Goal: Task Accomplishment & Management: Manage account settings

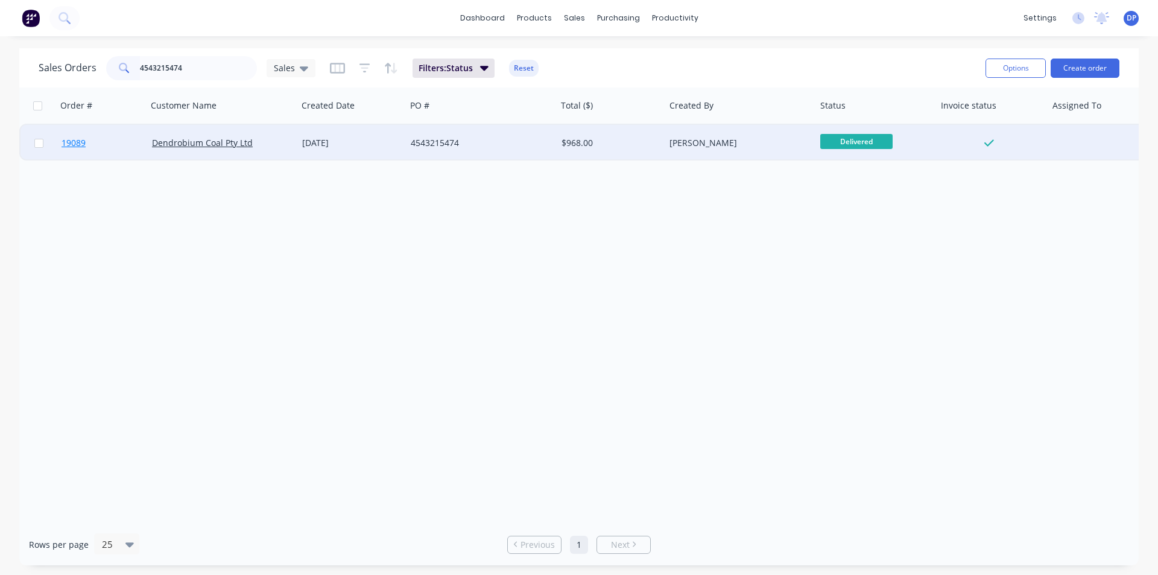
type input "4543215474"
click at [80, 142] on span "19089" at bounding box center [73, 143] width 24 height 12
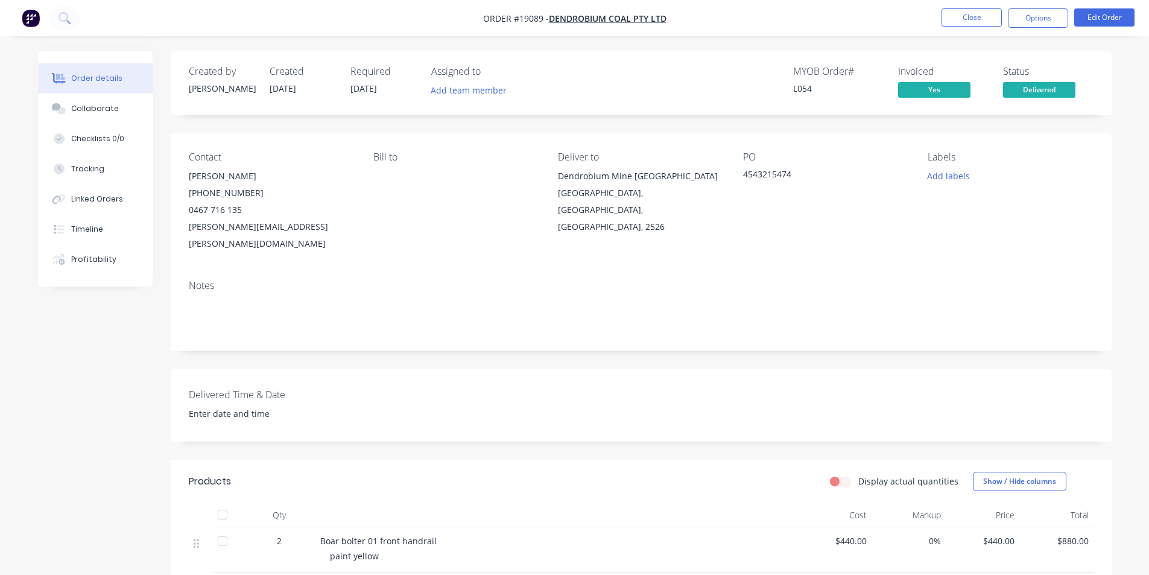
click at [24, 13] on img "button" at bounding box center [31, 18] width 18 height 18
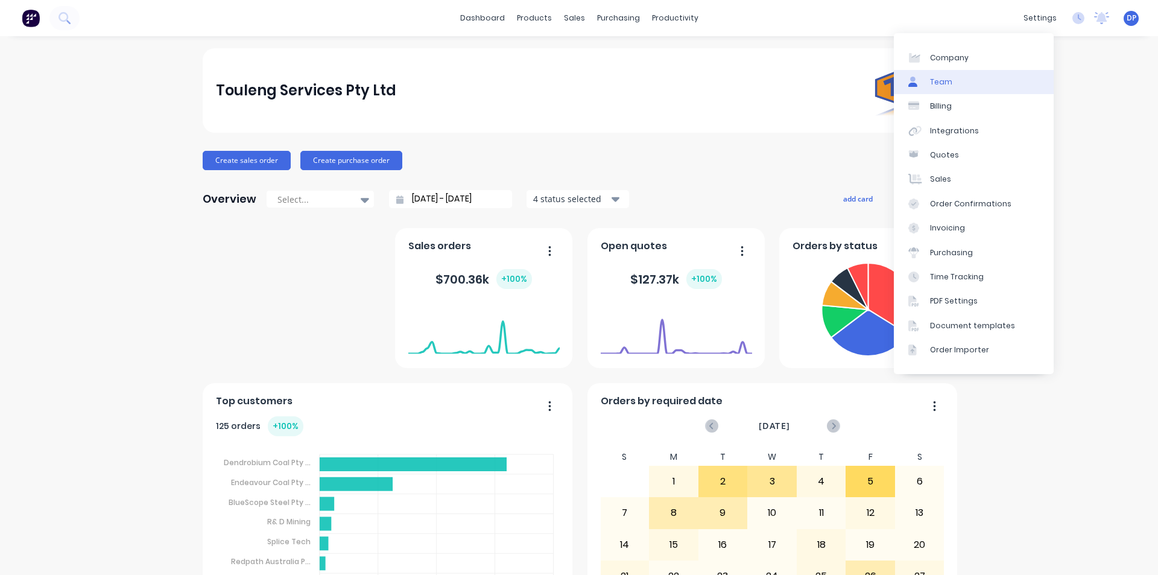
click at [964, 78] on link "Team" at bounding box center [974, 82] width 160 height 24
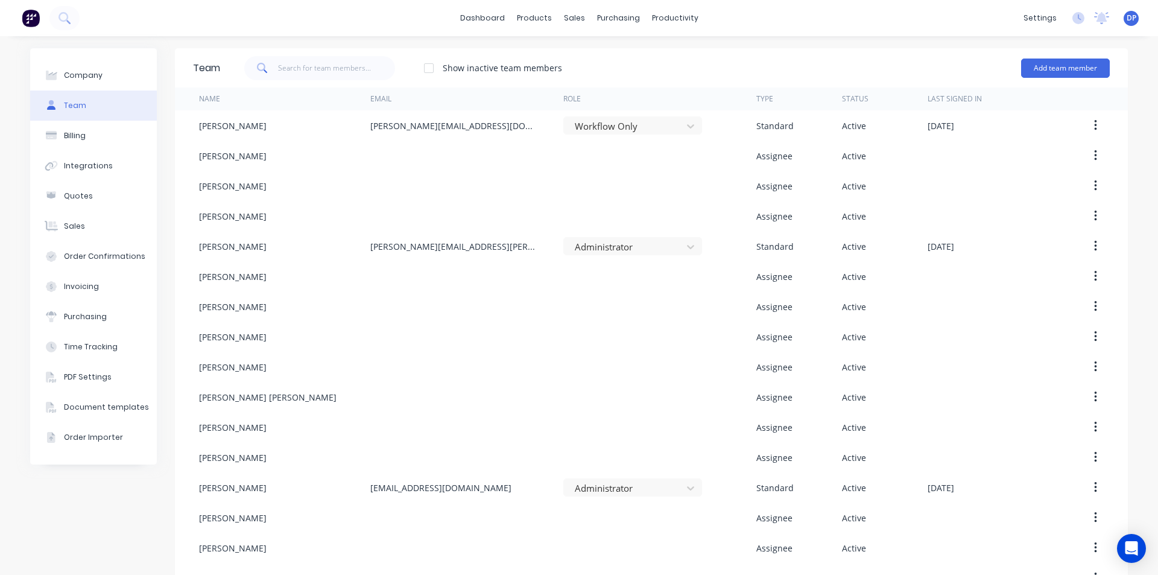
click at [32, 19] on img at bounding box center [31, 18] width 18 height 18
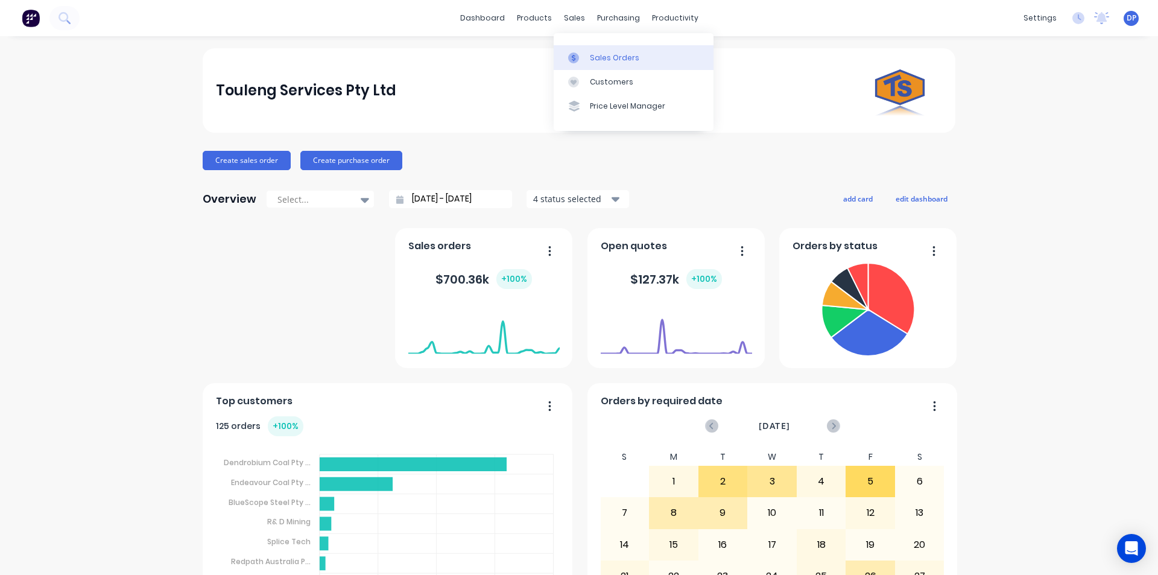
click at [622, 54] on div "Sales Orders" at bounding box center [614, 57] width 49 height 11
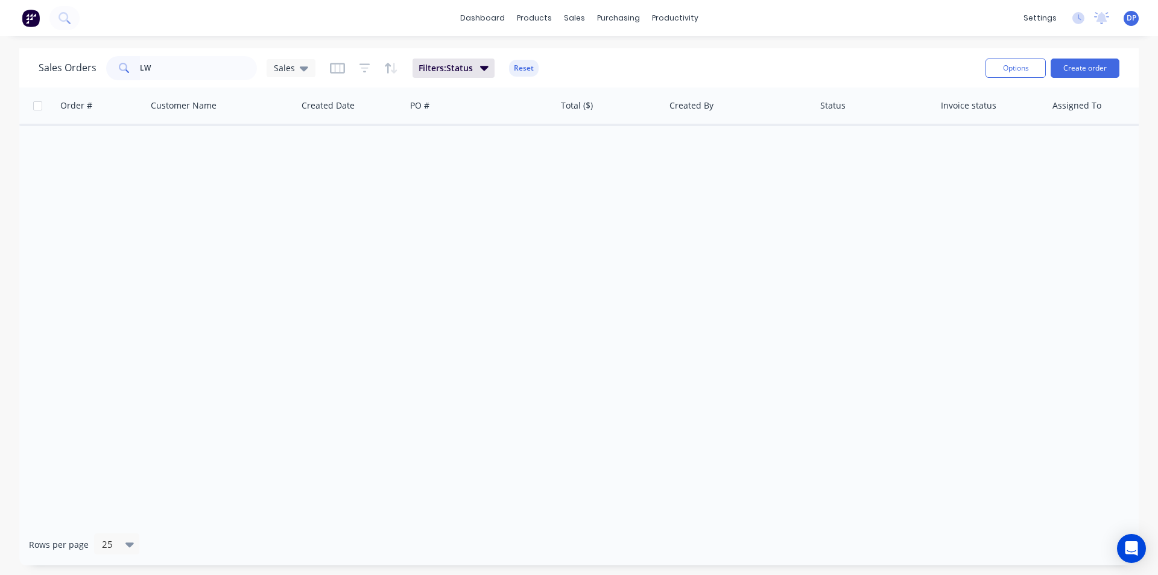
type input "L"
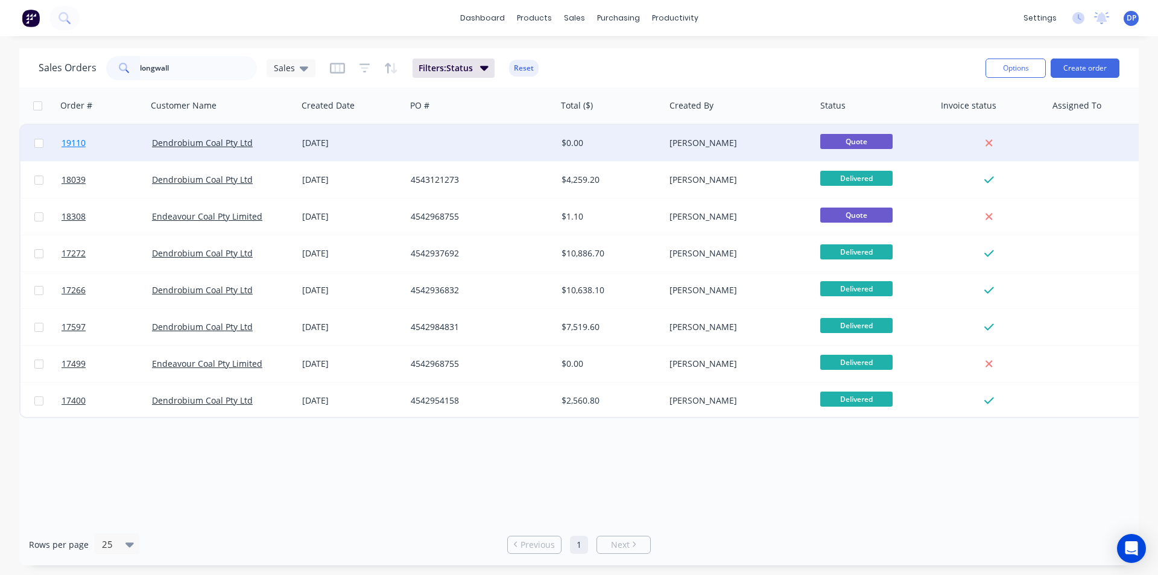
type input "longwall"
click at [74, 139] on span "19110" at bounding box center [73, 143] width 24 height 12
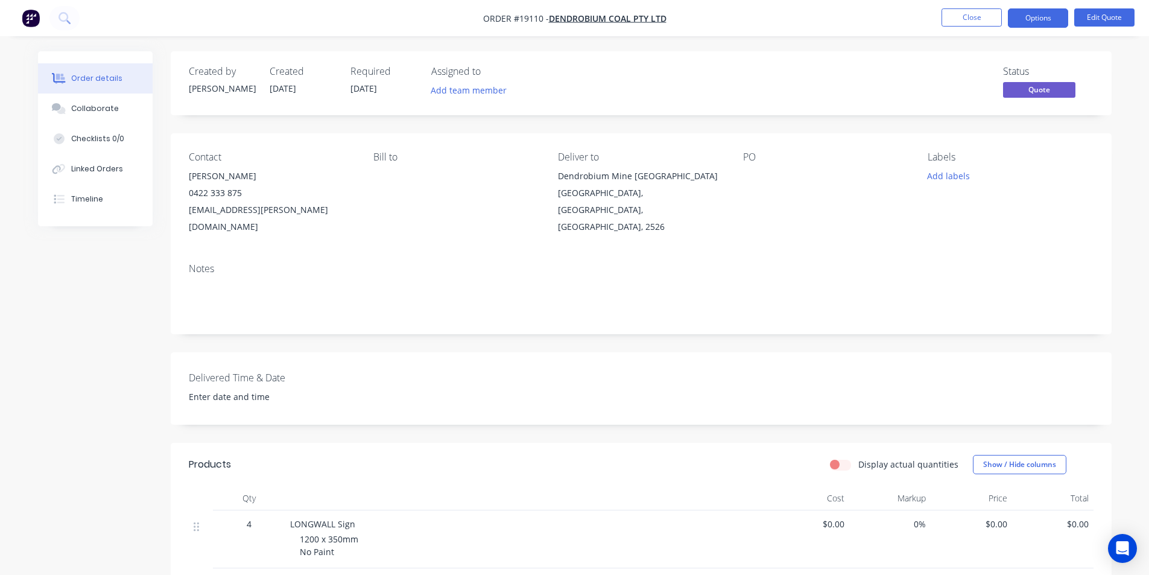
scroll to position [60, 0]
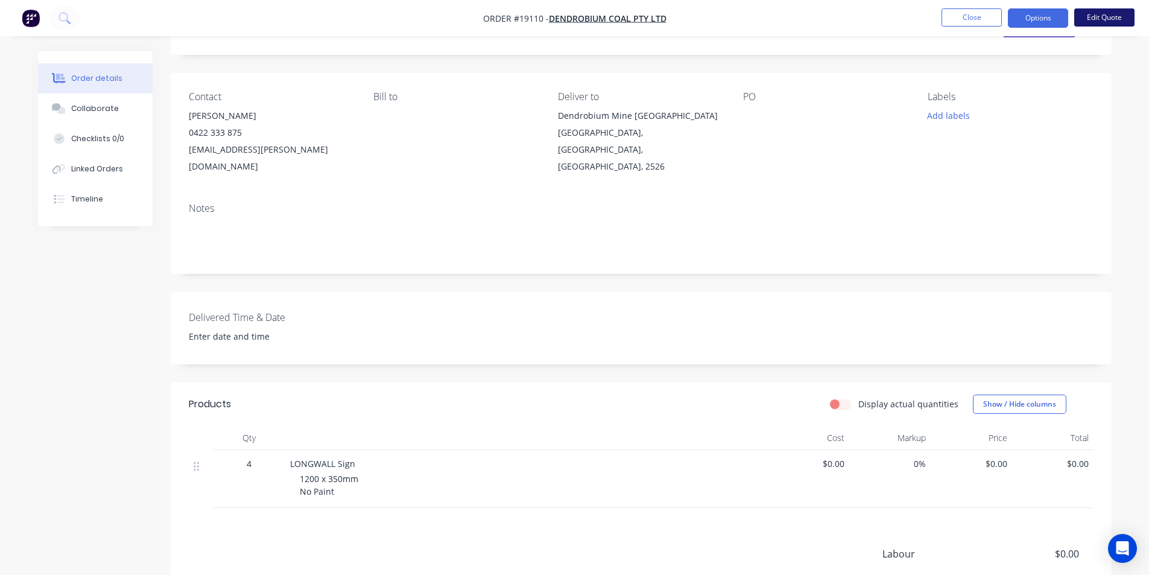
click at [1121, 20] on button "Edit Quote" at bounding box center [1104, 17] width 60 height 18
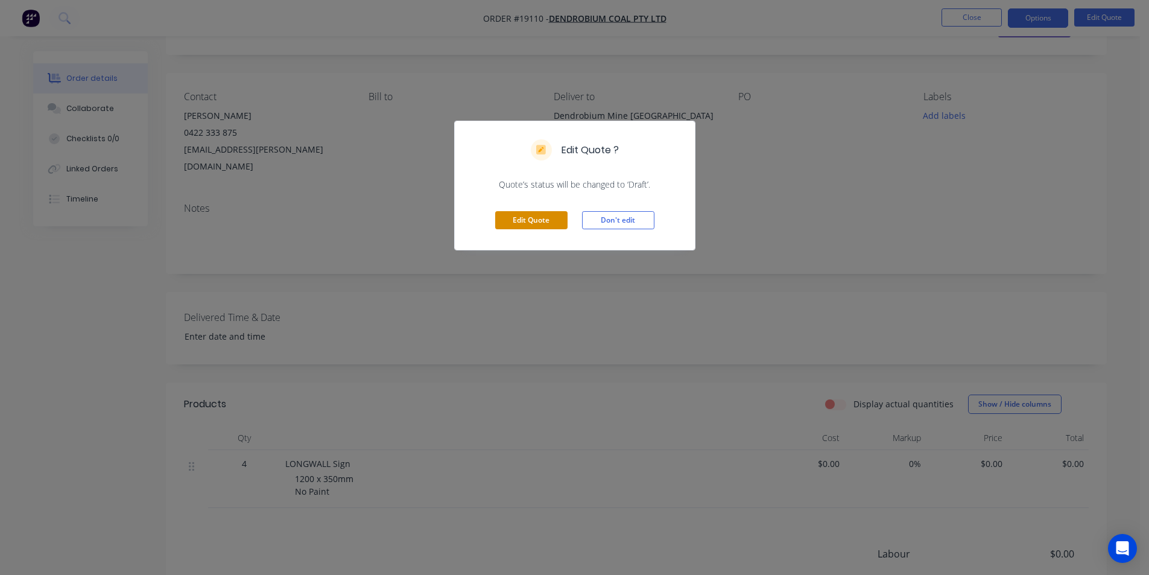
click at [552, 217] on button "Edit Quote" at bounding box center [531, 220] width 72 height 18
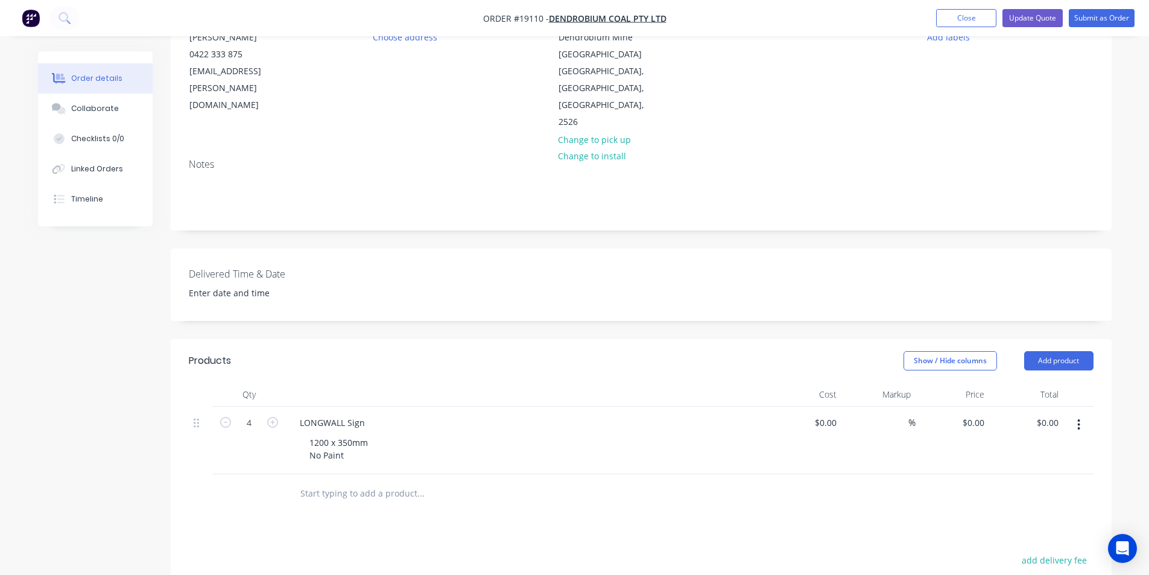
scroll to position [181, 0]
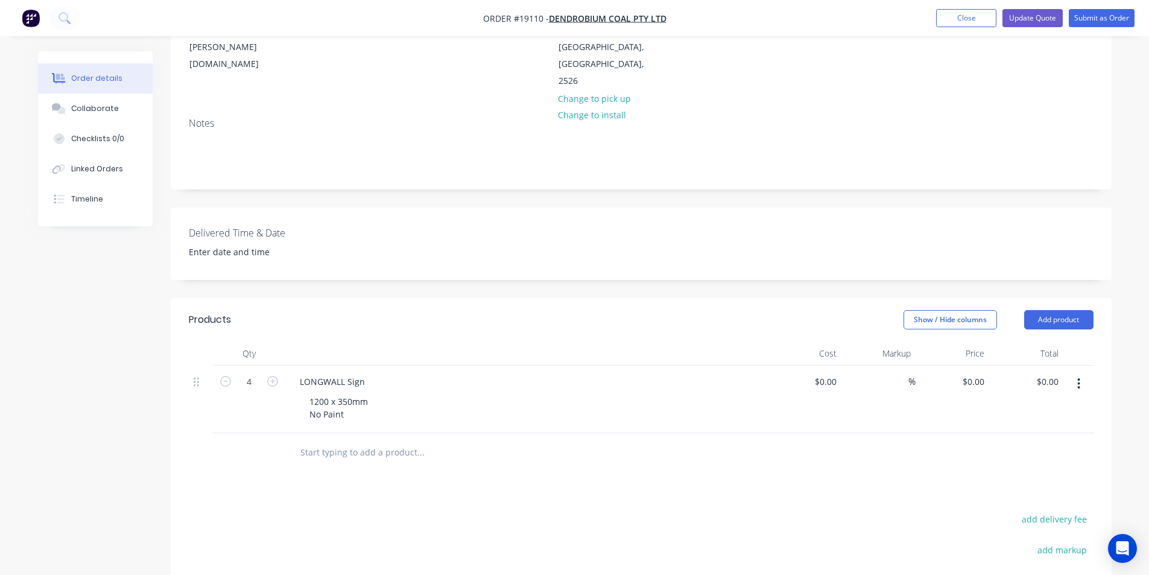
click at [265, 374] on button "button" at bounding box center [273, 380] width 16 height 13
type input "5"
click at [332, 393] on div "1200 x 350mm No Paint" at bounding box center [339, 408] width 78 height 30
click at [350, 393] on div "600 x 100mm No Paint" at bounding box center [336, 408] width 73 height 30
click at [335, 393] on div "600 x 100mm No Paint" at bounding box center [336, 408] width 73 height 30
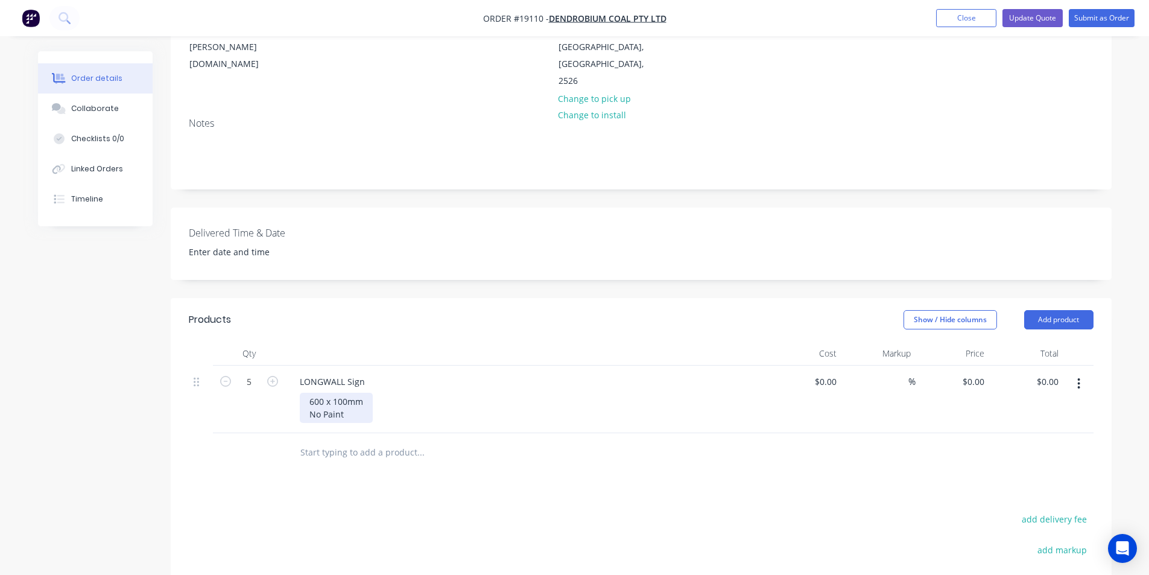
click at [362, 393] on div "600 x 100mm No Paint" at bounding box center [336, 408] width 73 height 30
click at [98, 105] on div "Collaborate" at bounding box center [95, 108] width 48 height 11
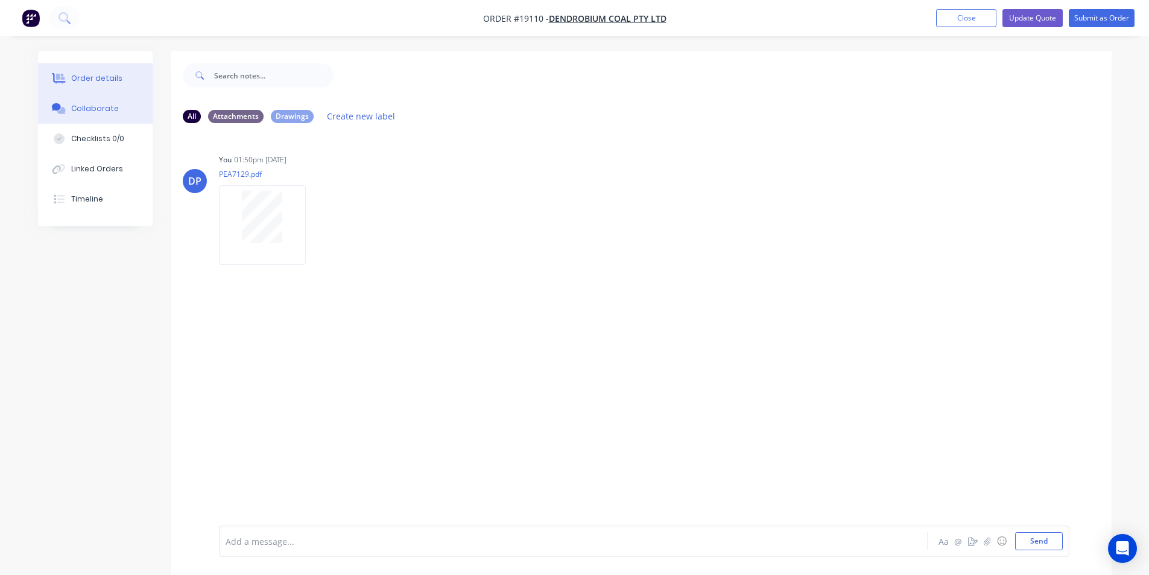
click at [116, 67] on button "Order details" at bounding box center [95, 78] width 115 height 30
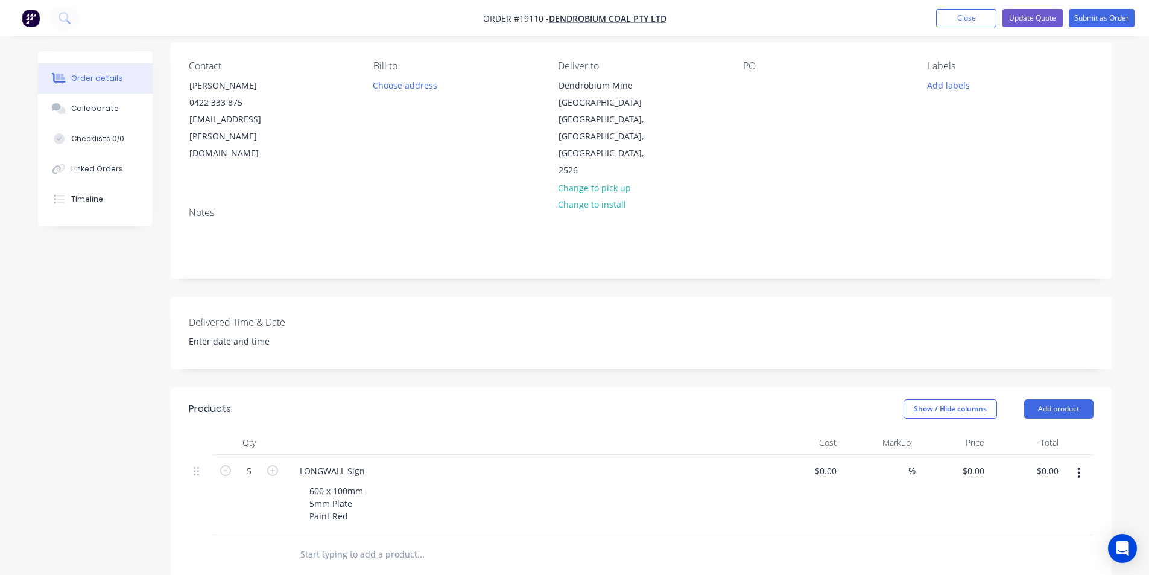
scroll to position [121, 0]
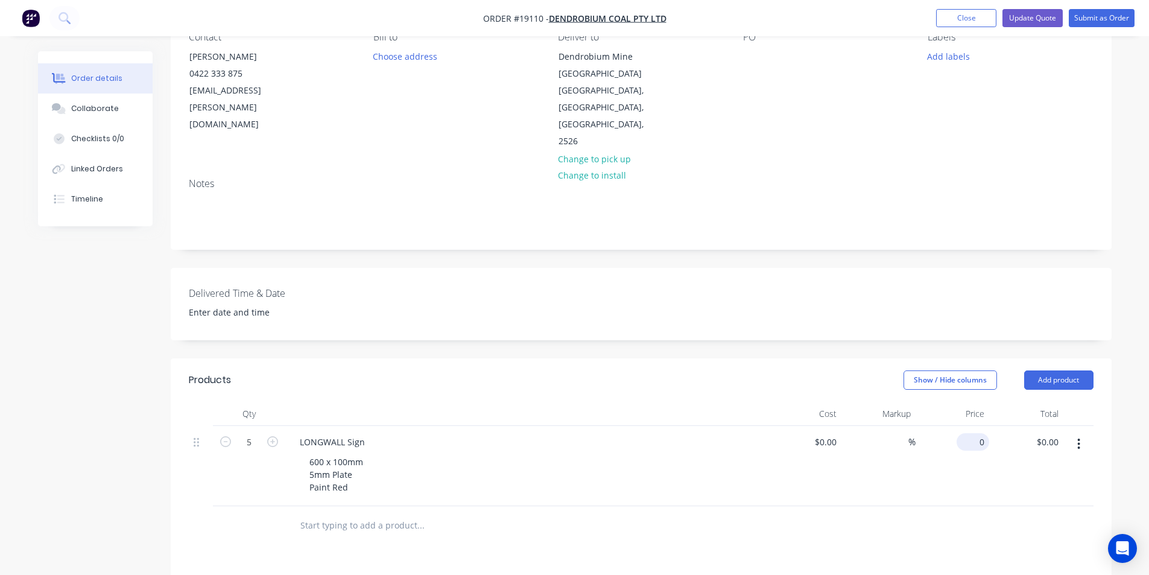
click at [982, 433] on input "0" at bounding box center [975, 441] width 28 height 17
click at [986, 487] on div "98 98" at bounding box center [952, 466] width 74 height 80
type input "$98.00"
type input "$490.00"
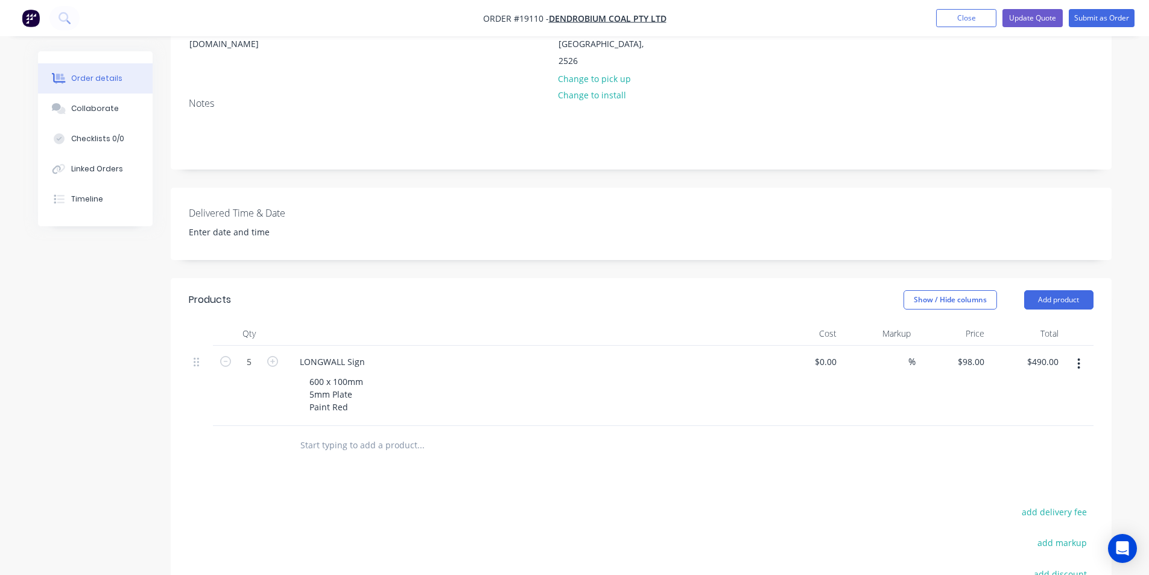
scroll to position [382, 0]
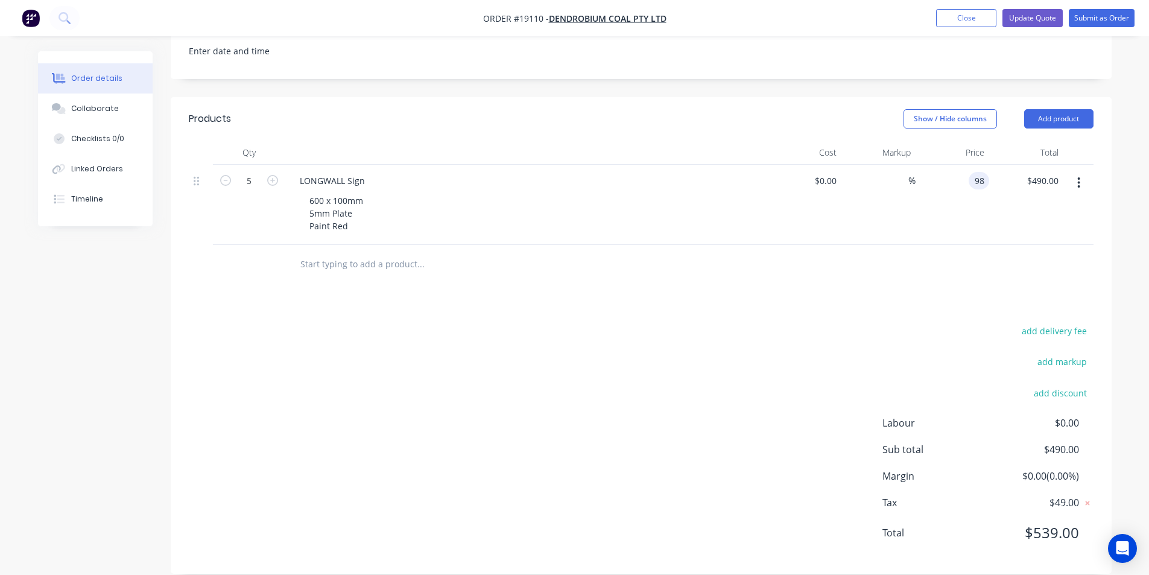
click at [977, 172] on input "98" at bounding box center [981, 180] width 16 height 17
type input "$88.00"
type input "$440.00"
click at [956, 256] on div at bounding box center [641, 264] width 904 height 39
click at [980, 172] on input "88" at bounding box center [981, 180] width 16 height 17
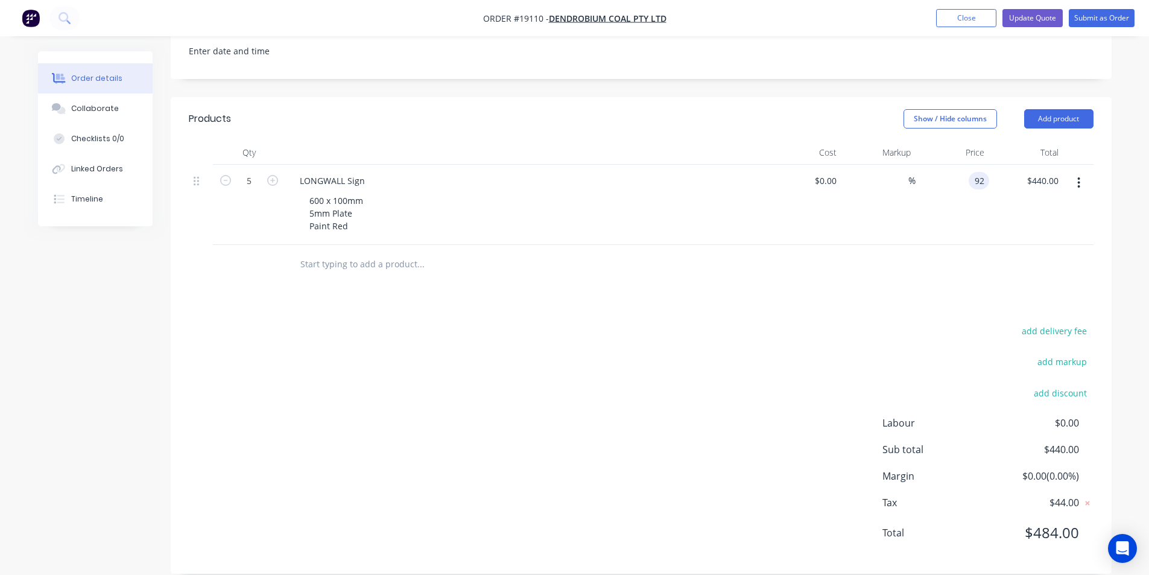
type input "$92.00"
type input "$460.00"
click at [1021, 303] on div "Products Show / Hide columns Add product Qty Cost Markup Price Total 5 LONGWALL…" at bounding box center [641, 335] width 941 height 476
click at [971, 172] on div "92 $92.00" at bounding box center [969, 180] width 37 height 17
type input "$90.00"
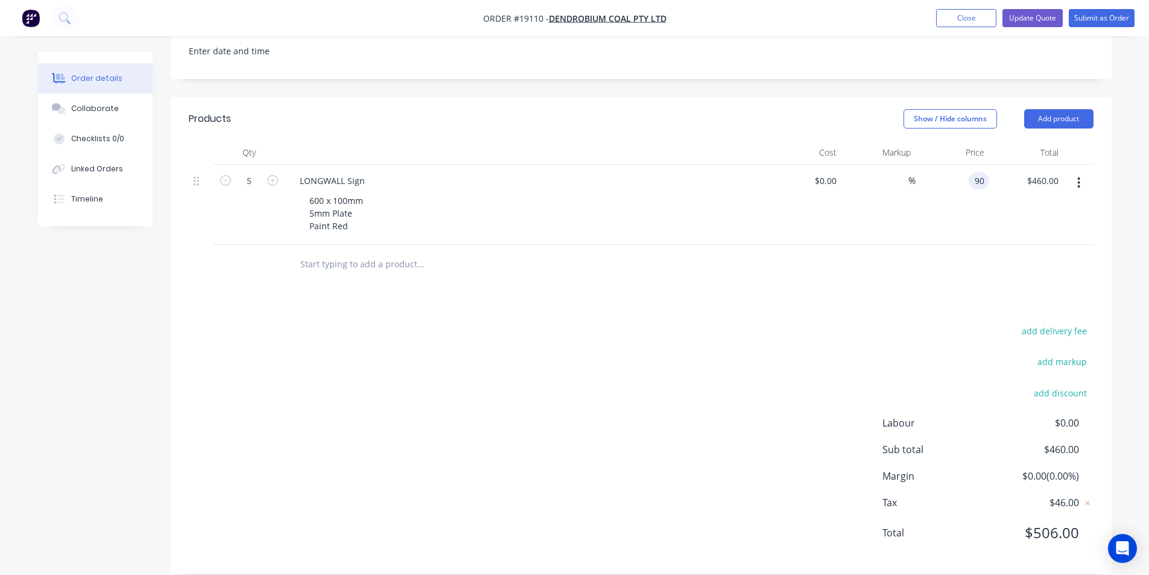
type input "$450.00"
click at [1011, 257] on div at bounding box center [641, 264] width 904 height 39
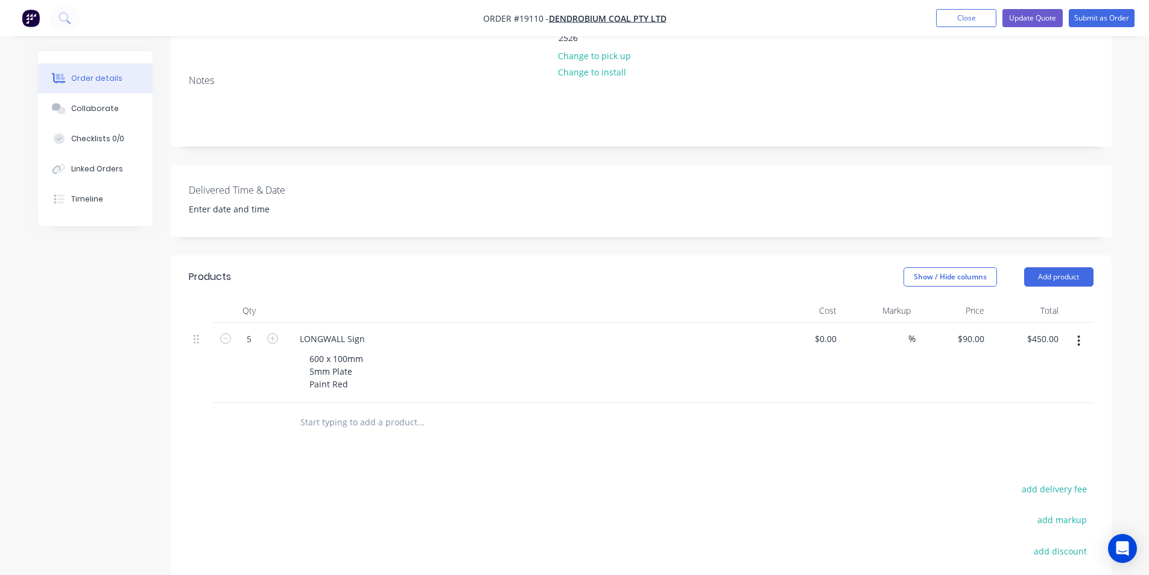
scroll to position [140, 0]
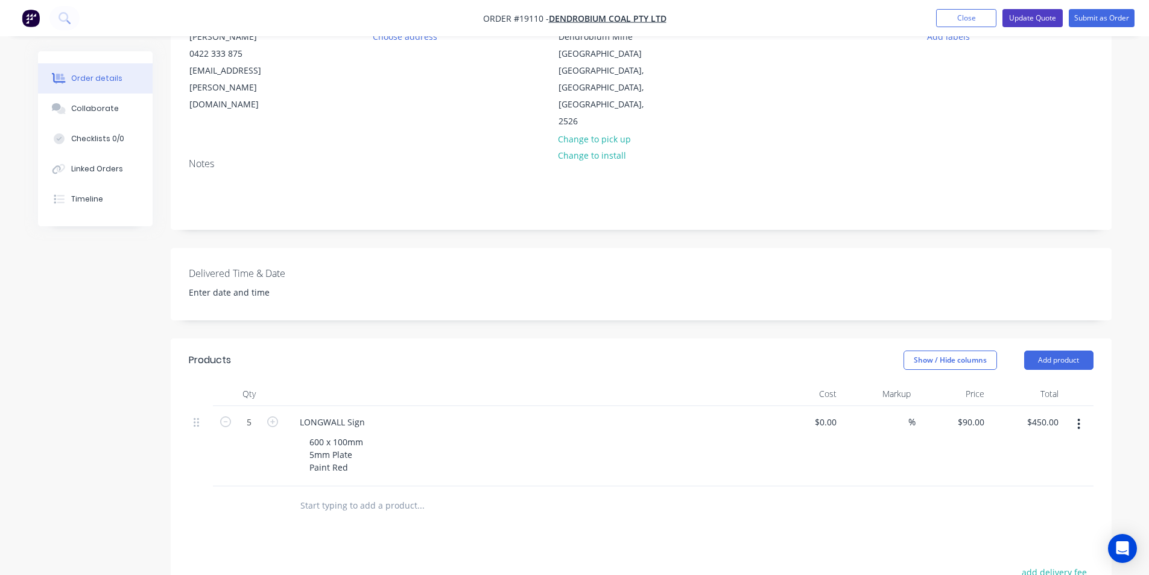
click at [1042, 22] on button "Update Quote" at bounding box center [1032, 18] width 60 height 18
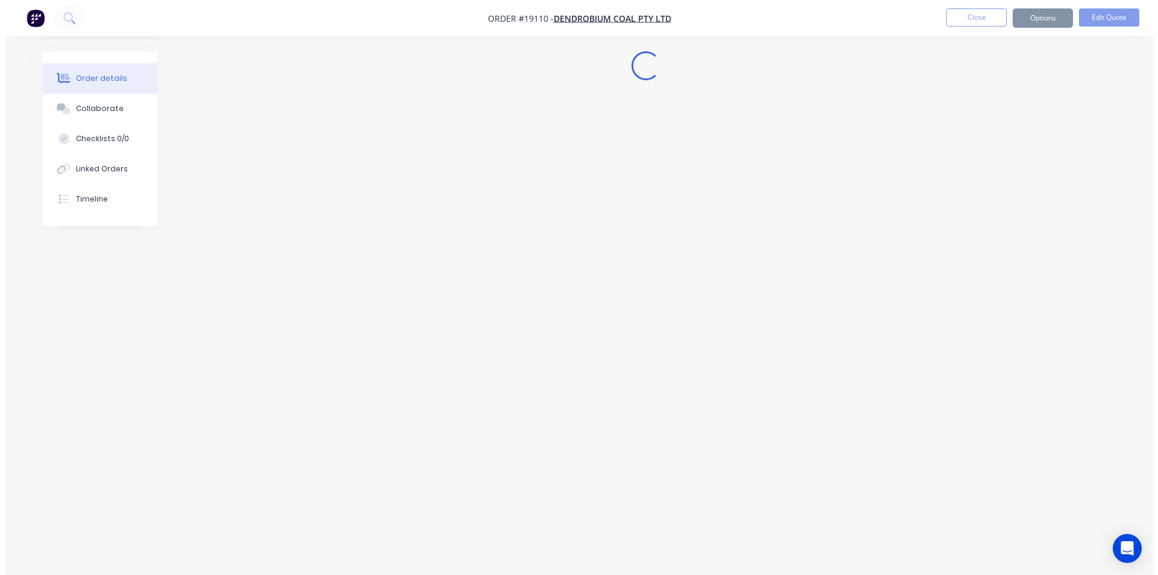
scroll to position [0, 0]
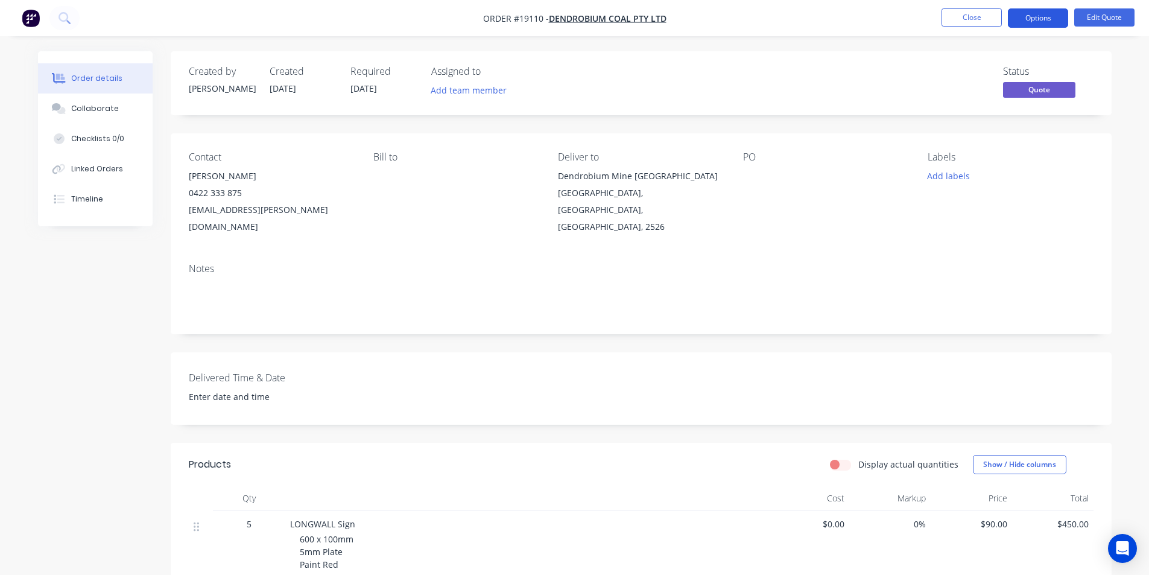
click at [1047, 10] on button "Options" at bounding box center [1038, 17] width 60 height 19
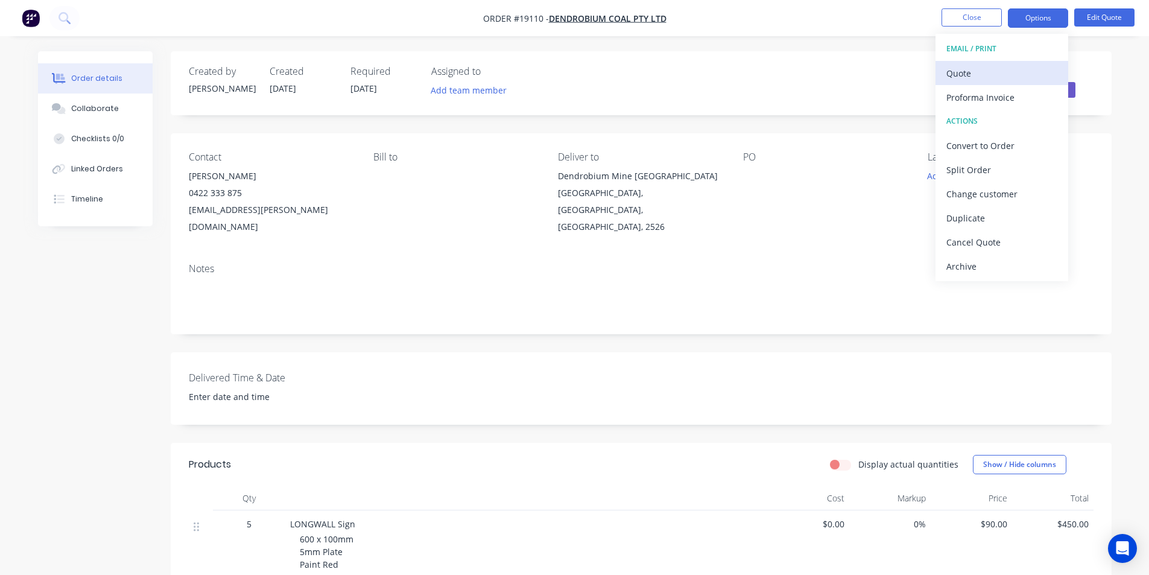
click at [983, 68] on div "Quote" at bounding box center [1001, 73] width 111 height 17
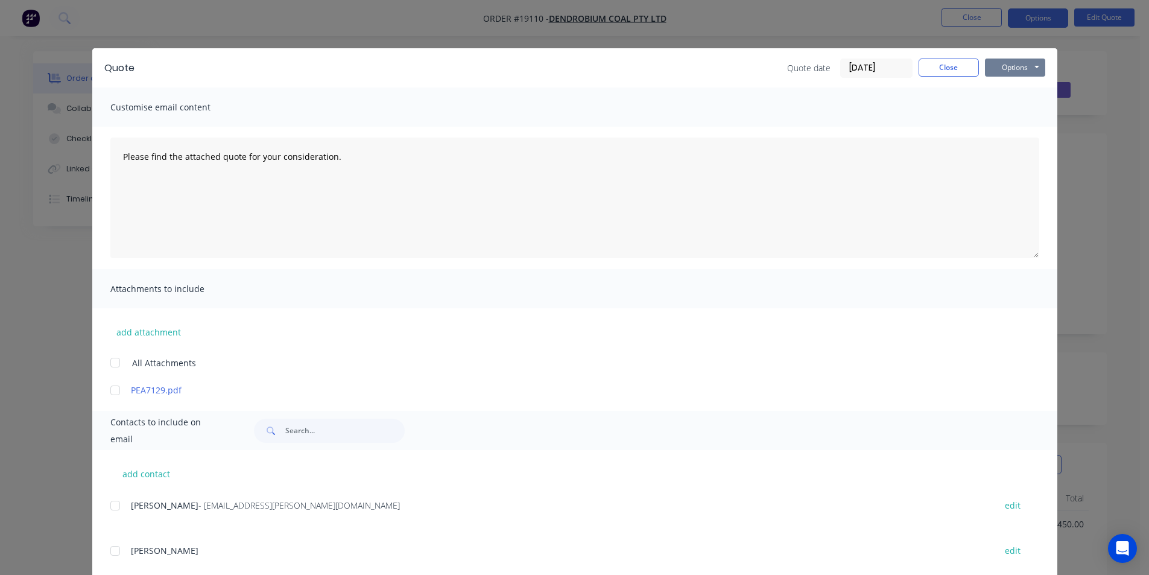
click at [1003, 60] on button "Options" at bounding box center [1015, 67] width 60 height 18
click at [1035, 110] on button "Print" at bounding box center [1023, 109] width 77 height 20
click at [949, 71] on button "Close" at bounding box center [948, 67] width 60 height 18
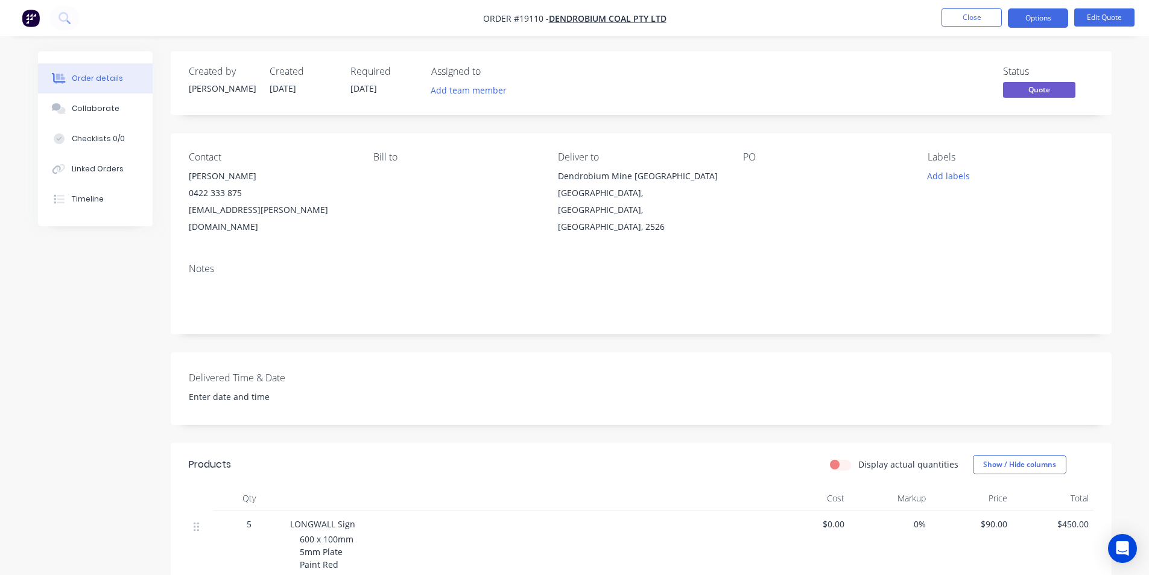
click at [32, 17] on img "button" at bounding box center [31, 18] width 18 height 18
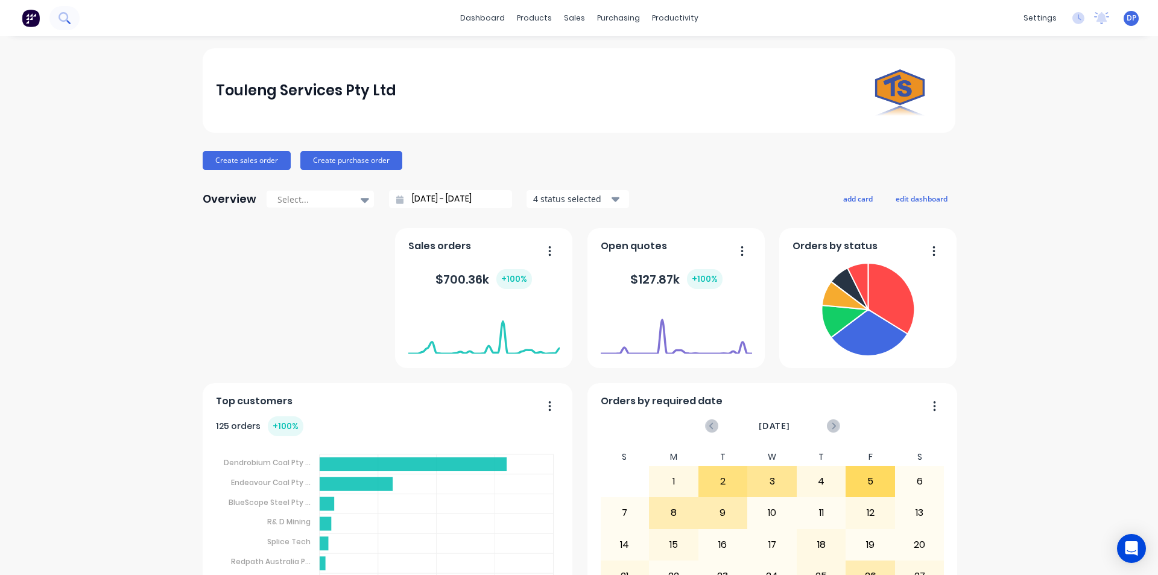
click at [83, 11] on div "dashboard products sales purchasing productivity dashboard products Product Cat…" at bounding box center [579, 18] width 1158 height 36
click at [74, 17] on button at bounding box center [64, 18] width 30 height 24
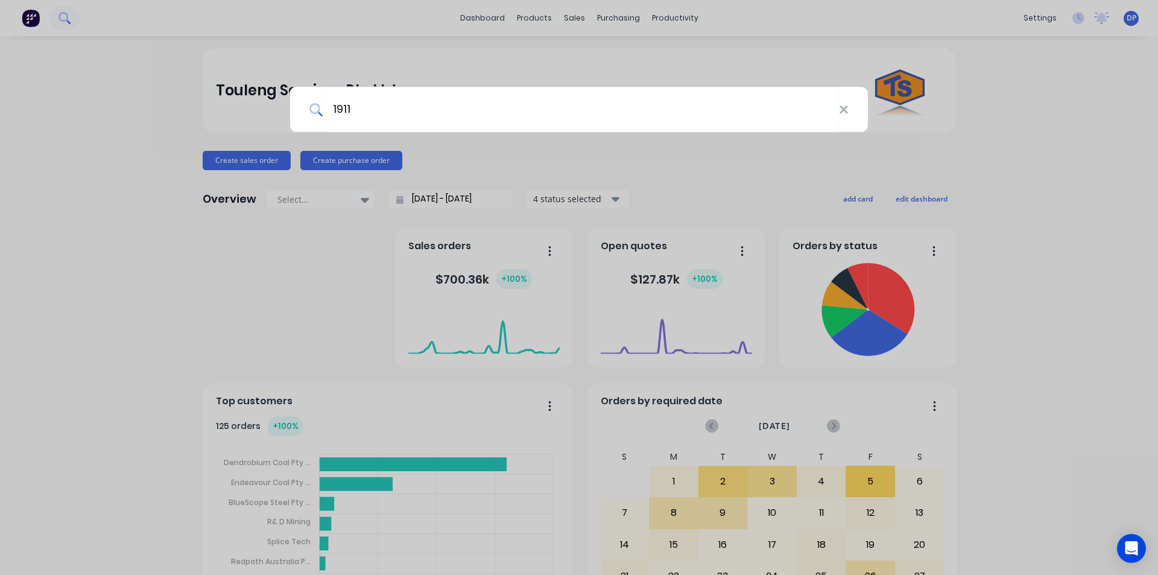
type input "19119"
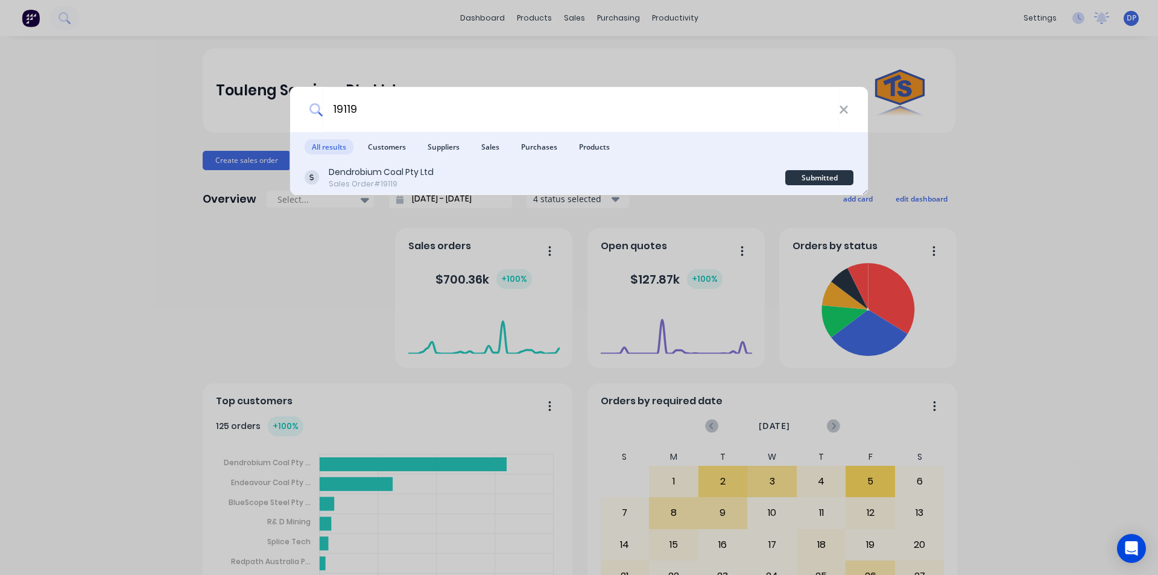
click at [427, 174] on div "Dendrobium Coal Pty Ltd" at bounding box center [381, 172] width 105 height 13
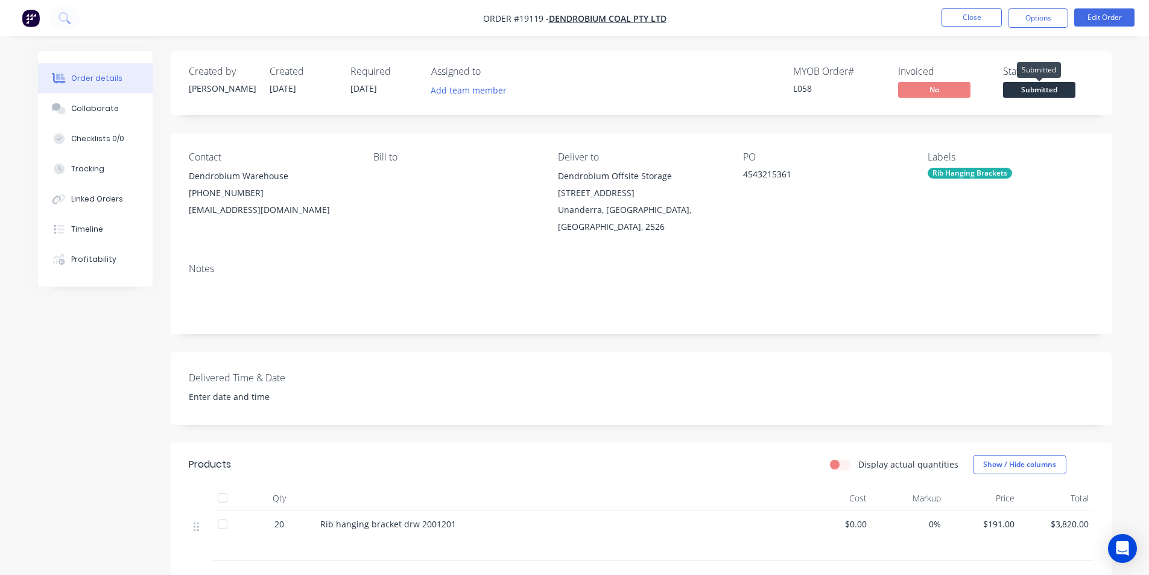
click at [1032, 84] on span "Submitted" at bounding box center [1039, 89] width 72 height 15
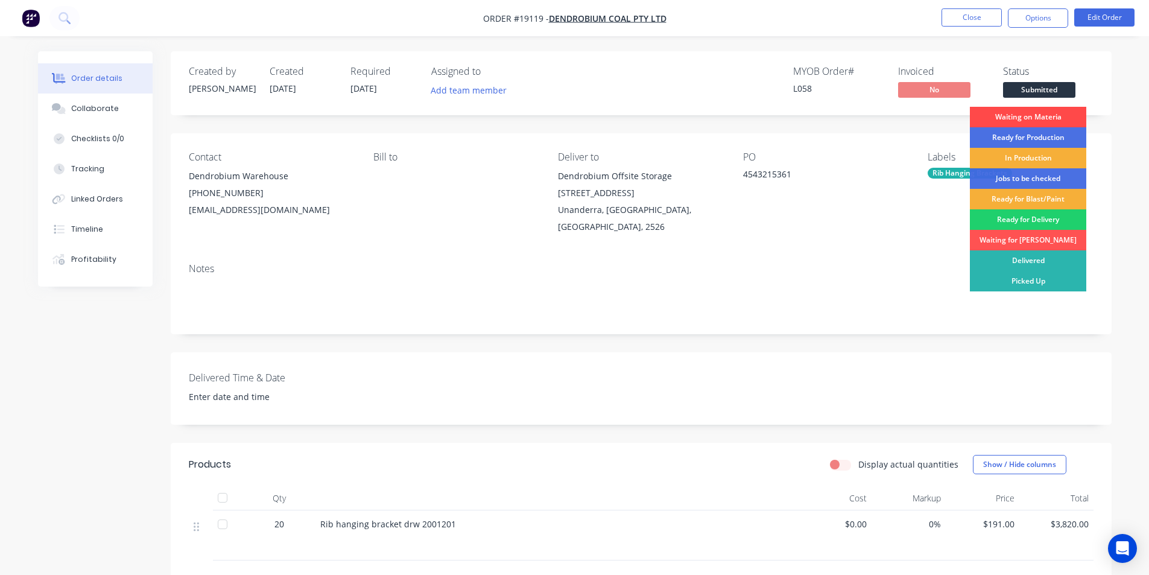
click at [1042, 116] on div "Waiting on Materia" at bounding box center [1028, 117] width 116 height 20
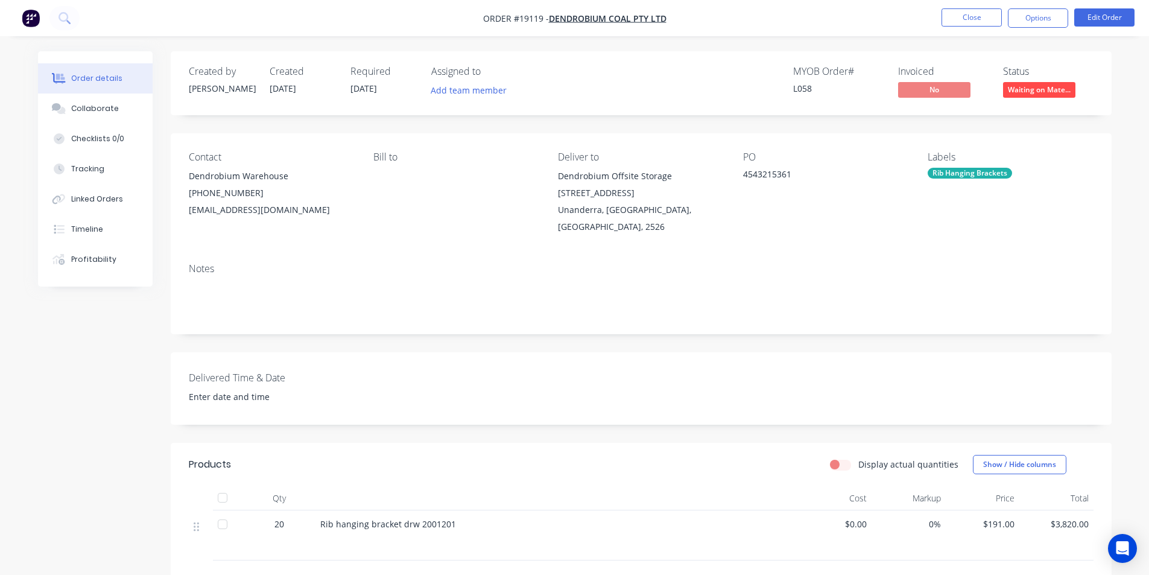
click at [35, 13] on img "button" at bounding box center [31, 18] width 18 height 18
